Goal: Transaction & Acquisition: Obtain resource

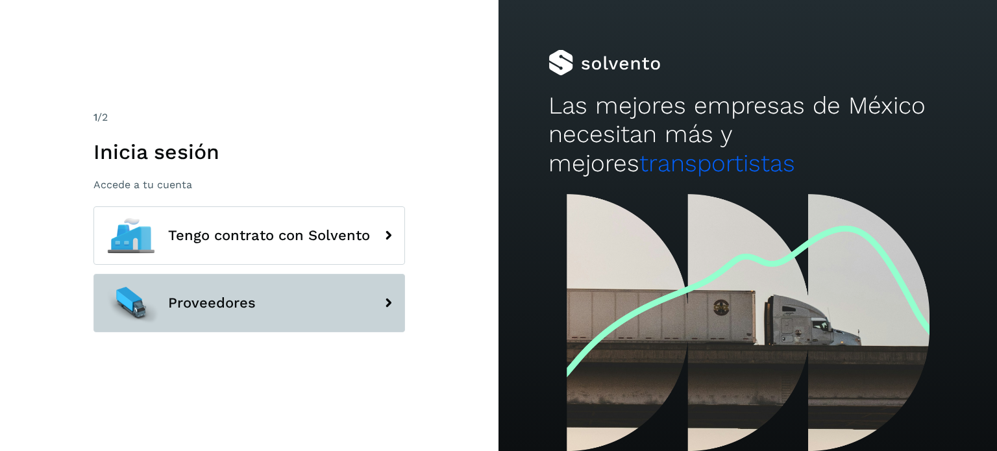
click at [221, 309] on span "Proveedores" at bounding box center [212, 303] width 88 height 16
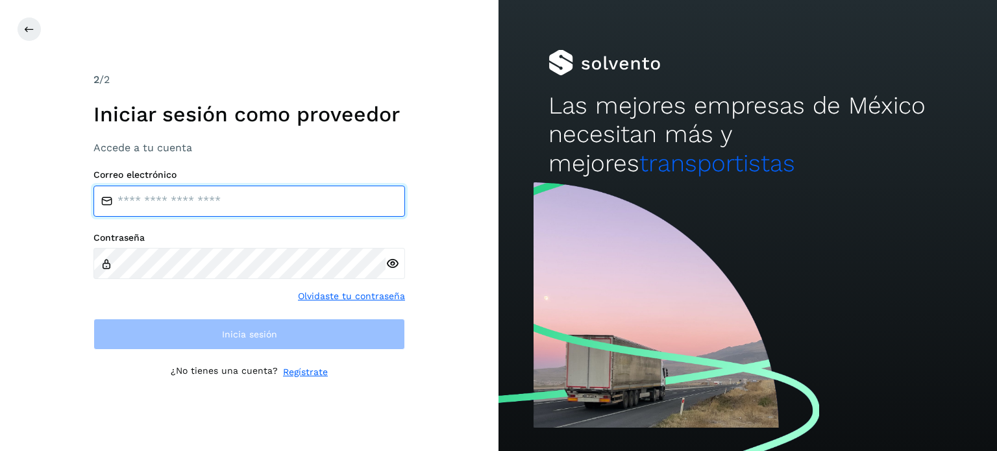
type input "**********"
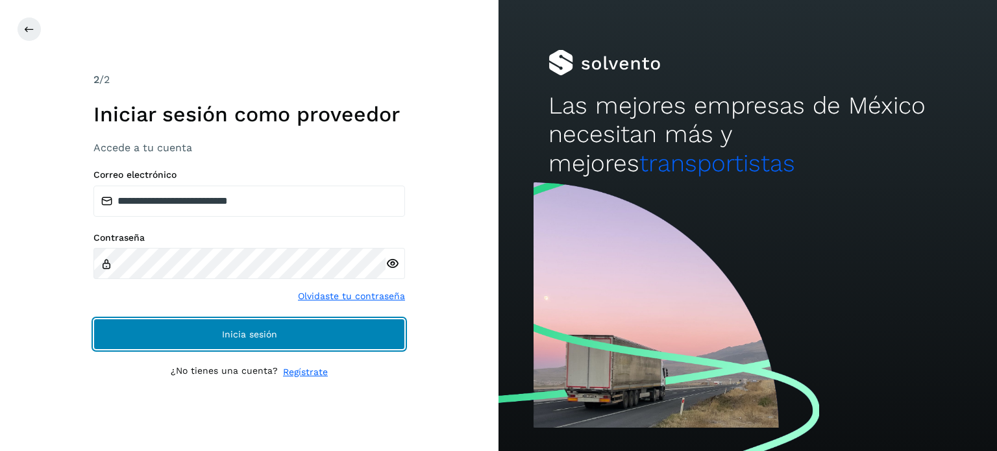
click at [175, 334] on button "Inicia sesión" at bounding box center [249, 334] width 312 height 31
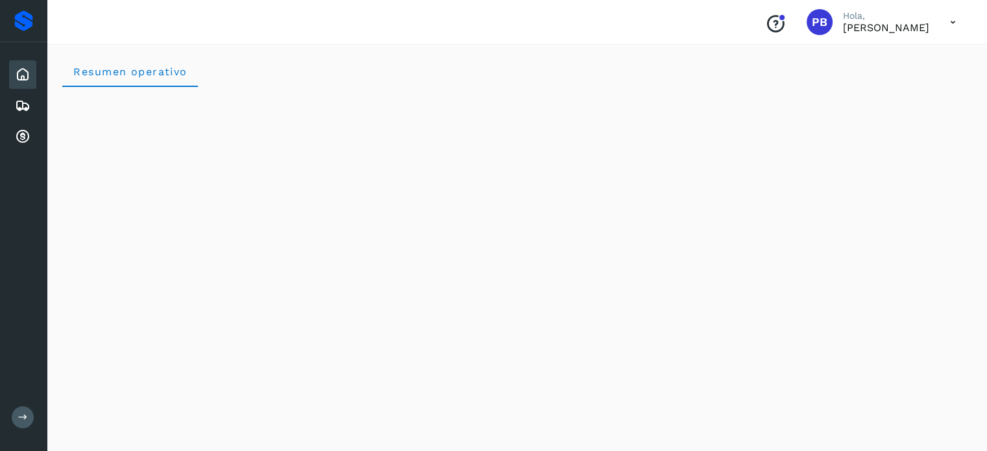
click at [11, 73] on div "Inicio" at bounding box center [22, 74] width 27 height 29
click at [17, 75] on icon at bounding box center [23, 75] width 16 height 16
click at [21, 93] on div "Embarques" at bounding box center [22, 106] width 27 height 29
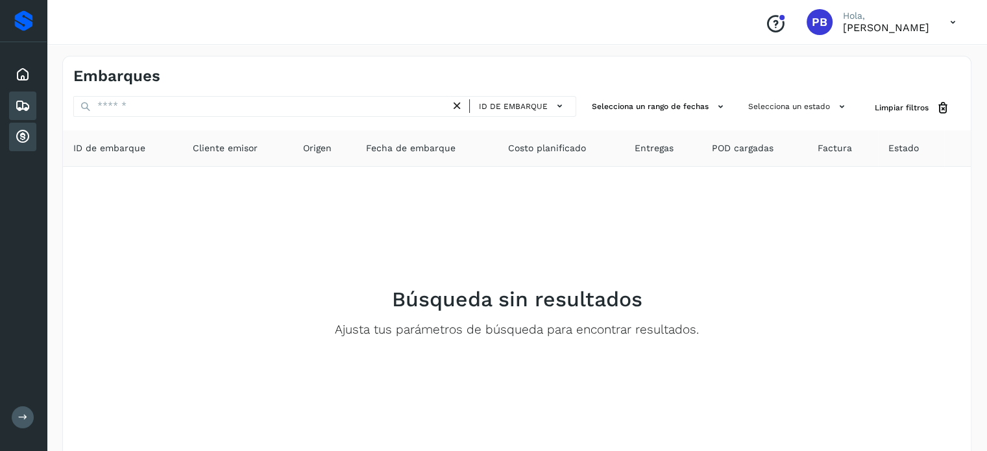
click at [26, 138] on icon at bounding box center [23, 137] width 16 height 16
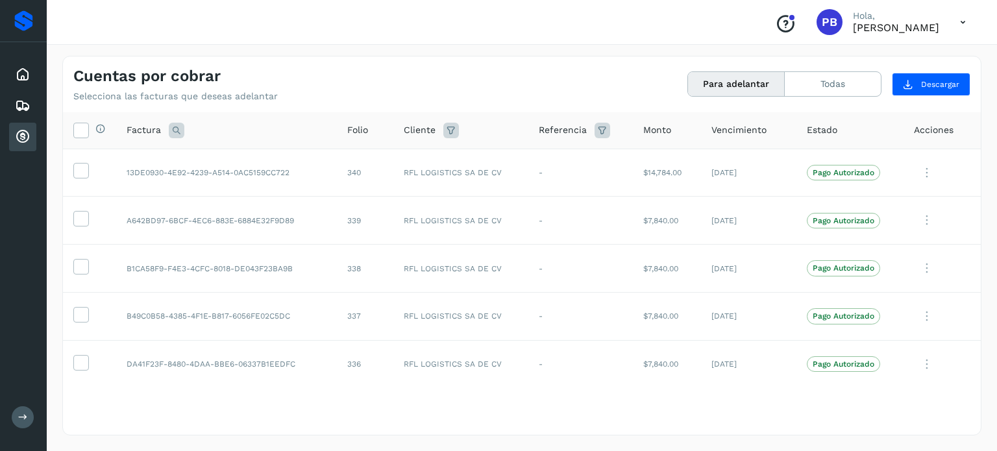
click at [728, 80] on button "Para adelantar" at bounding box center [736, 84] width 97 height 24
click at [82, 133] on icon at bounding box center [81, 130] width 14 height 14
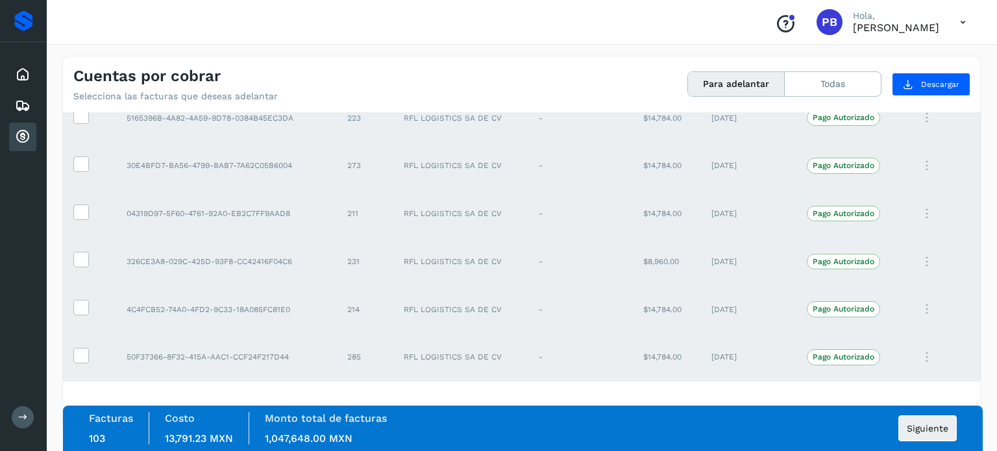
scroll to position [4687, 0]
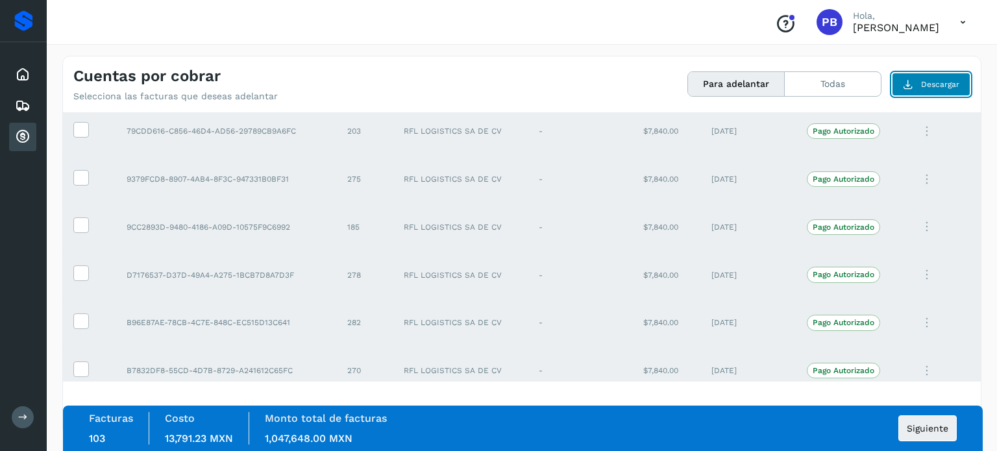
click at [946, 84] on span "Descargar" at bounding box center [940, 85] width 38 height 12
drag, startPoint x: 527, startPoint y: 64, endPoint x: 517, endPoint y: 58, distance: 12.2
click at [527, 64] on div "Cuentas por cobrar Selecciona las facturas que deseas adelantar Para adelantar …" at bounding box center [522, 78] width 918 height 45
click at [492, 59] on div "Cuentas por cobrar Selecciona las facturas que deseas adelantar Para adelantar …" at bounding box center [522, 78] width 918 height 45
click at [19, 136] on icon at bounding box center [23, 137] width 16 height 16
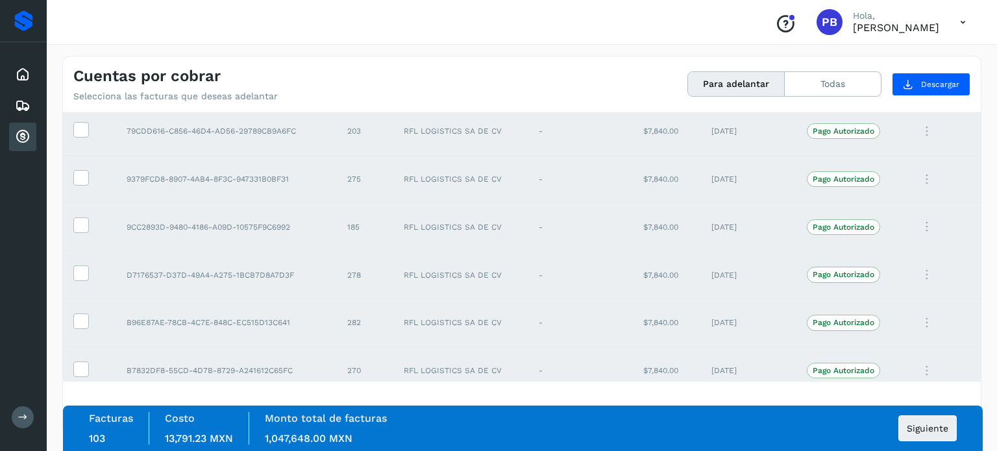
click at [21, 206] on div "Proveedores Inicio Embarques Cuentas por cobrar Salir" at bounding box center [23, 225] width 47 height 451
click at [303, 101] on div "Cuentas por cobrar Selecciona las facturas que deseas adelantar" at bounding box center [297, 84] width 448 height 35
